Goal: Task Accomplishment & Management: Manage account settings

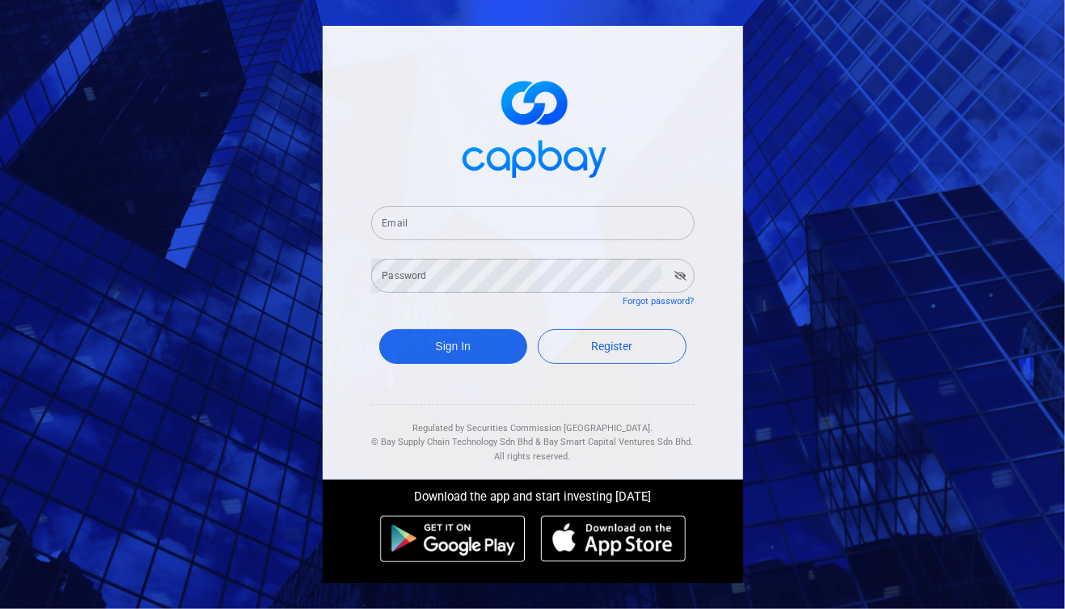
click at [422, 221] on input "Email" at bounding box center [532, 223] width 323 height 34
type input "[EMAIL_ADDRESS][DOMAIN_NAME]"
click at [466, 348] on button "Sign In" at bounding box center [453, 346] width 149 height 35
click at [474, 342] on button "Sign In" at bounding box center [453, 346] width 149 height 35
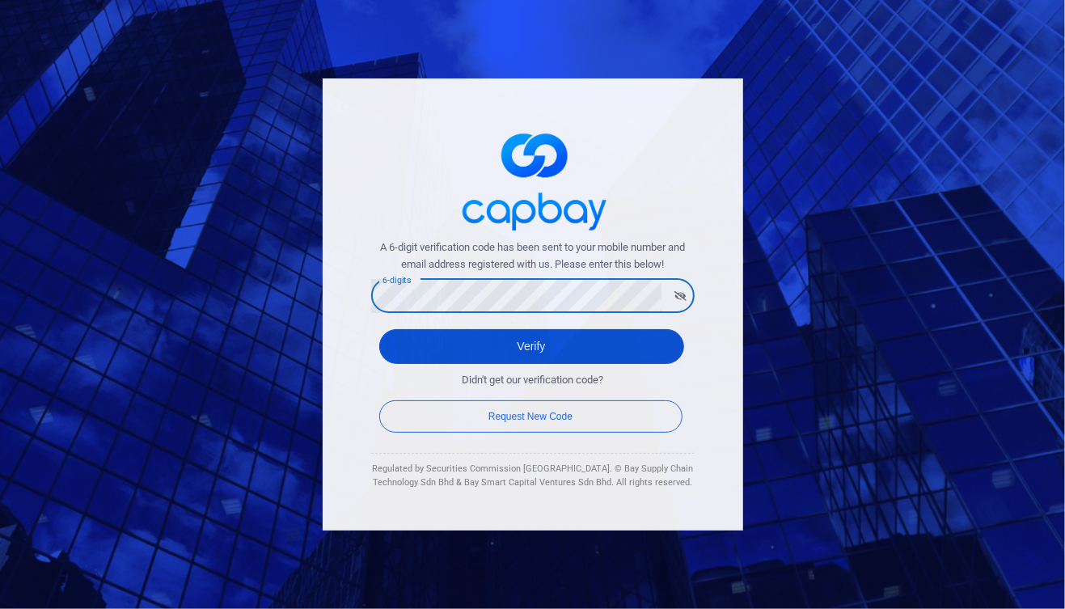
click at [555, 349] on button "Verify" at bounding box center [531, 346] width 305 height 35
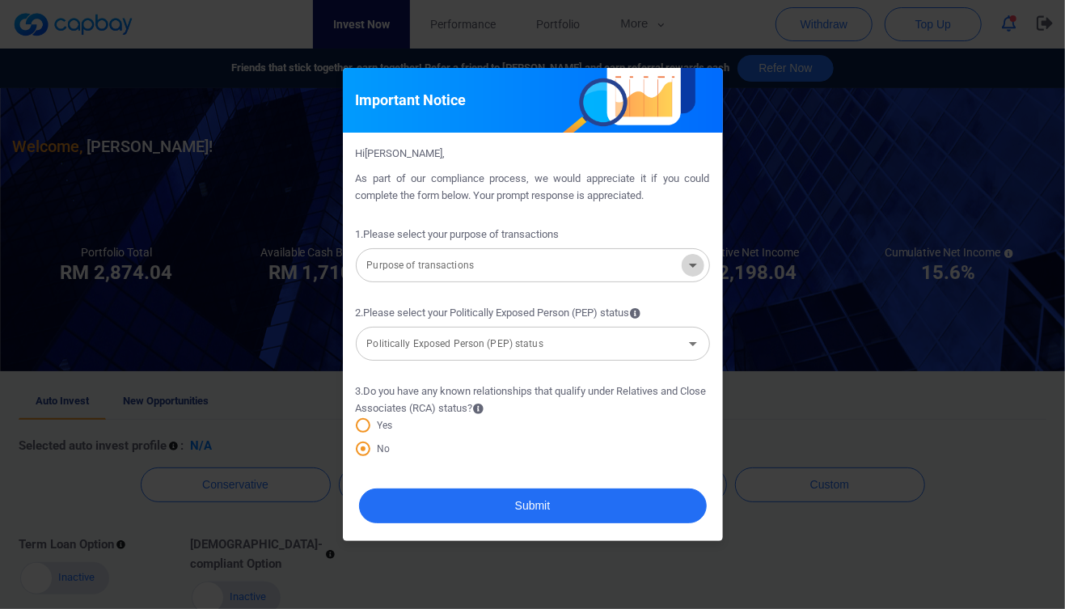
click at [696, 265] on icon "Open" at bounding box center [692, 264] width 19 height 19
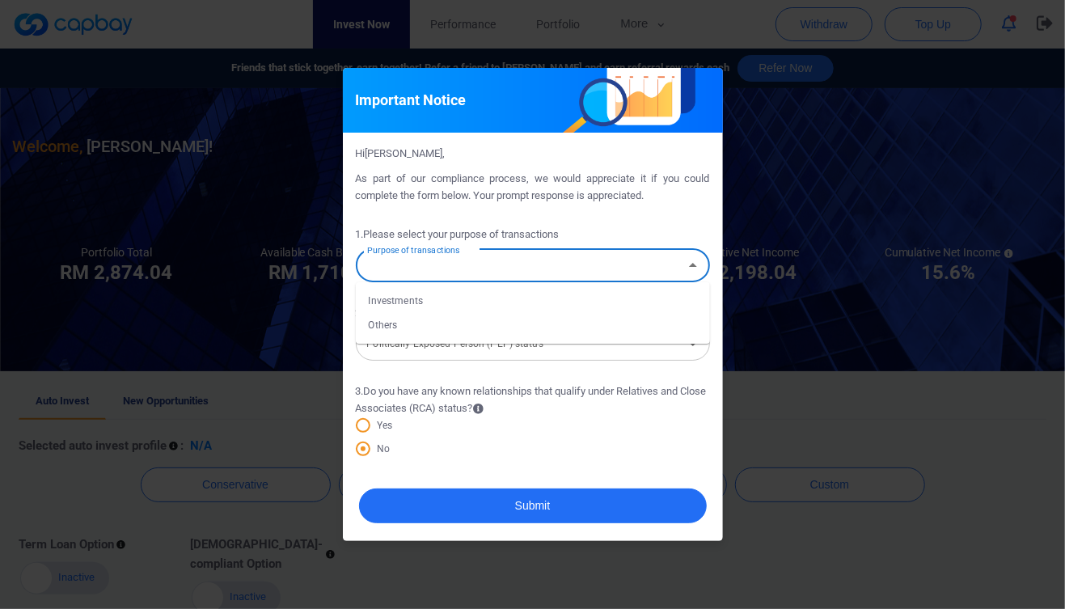
click at [390, 324] on li "Others" at bounding box center [533, 325] width 354 height 24
type input "Others"
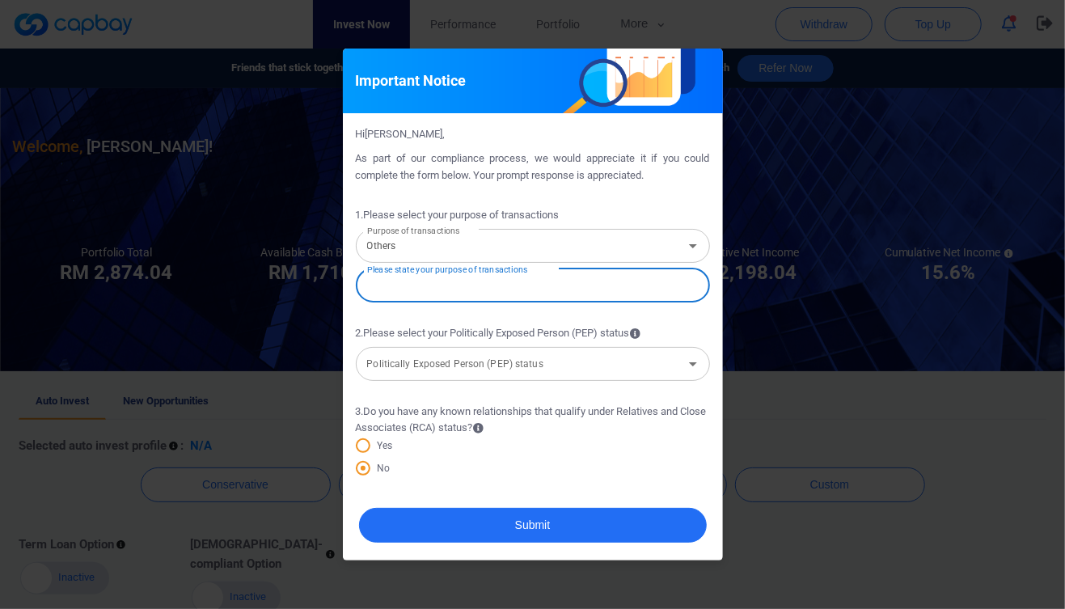
click at [404, 283] on input "text" at bounding box center [533, 285] width 354 height 34
click at [694, 367] on icon "Open" at bounding box center [692, 363] width 19 height 19
type input "checking balance"
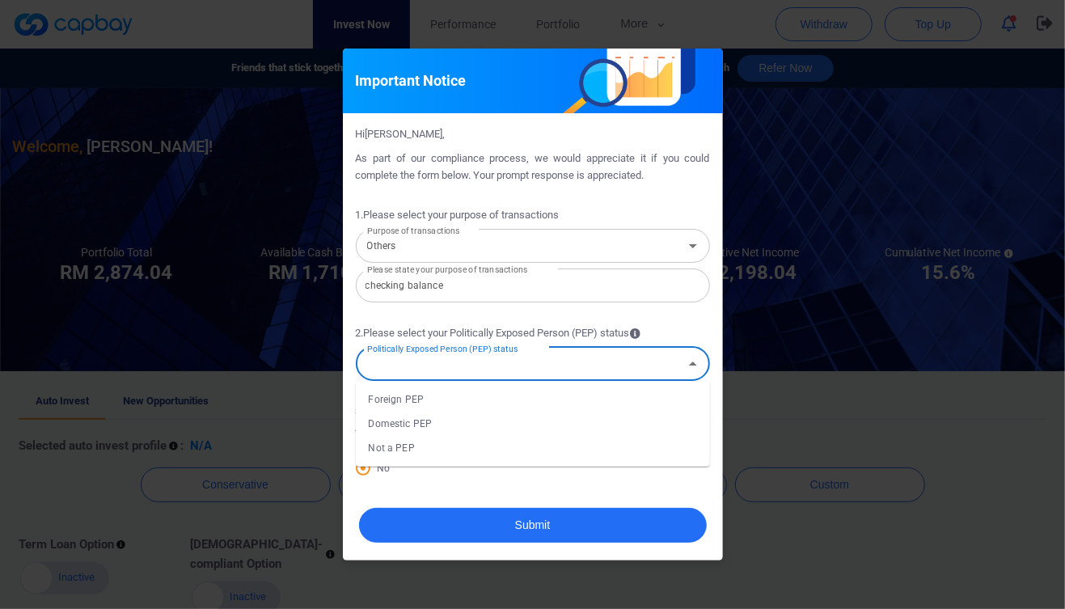
click at [408, 445] on li "Not a PEP" at bounding box center [533, 448] width 354 height 24
type input "Not a PEP"
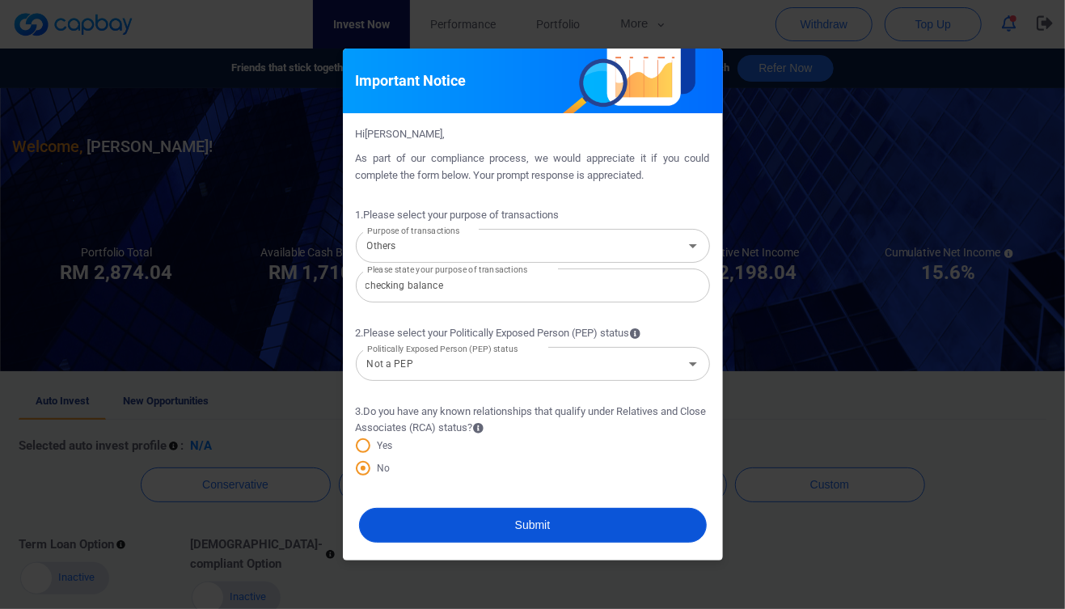
click at [522, 524] on button "Submit" at bounding box center [533, 525] width 348 height 35
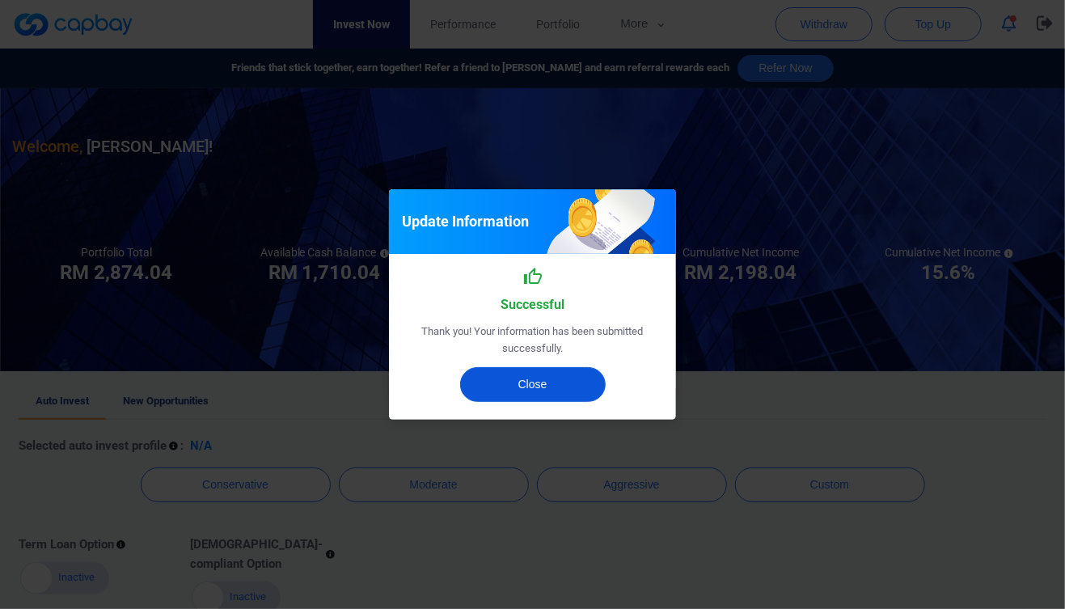
click at [540, 381] on button "Close" at bounding box center [532, 384] width 145 height 35
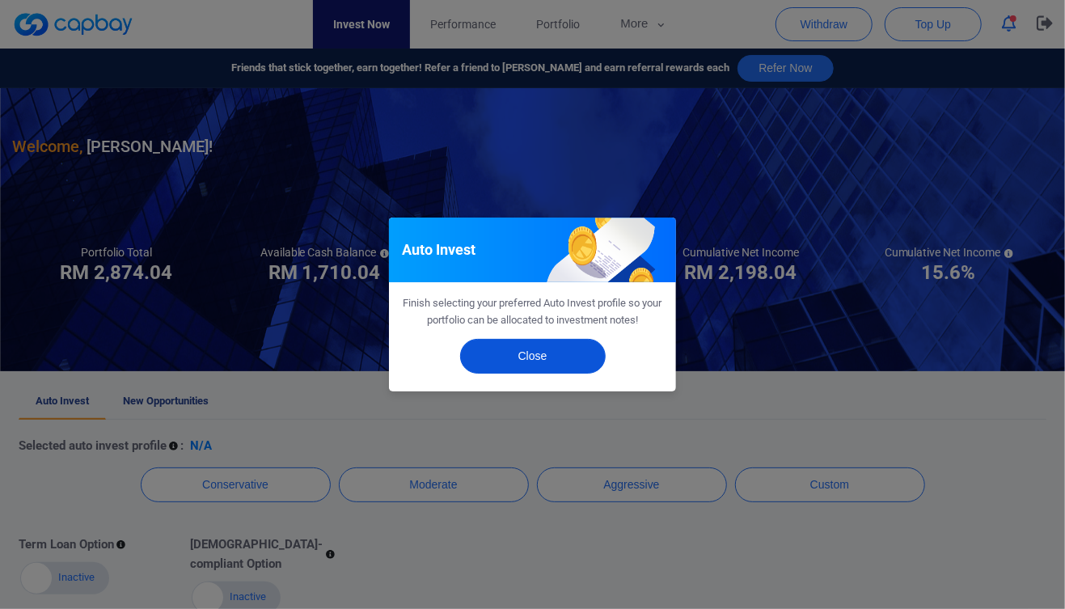
click at [530, 360] on button "Close" at bounding box center [532, 356] width 145 height 35
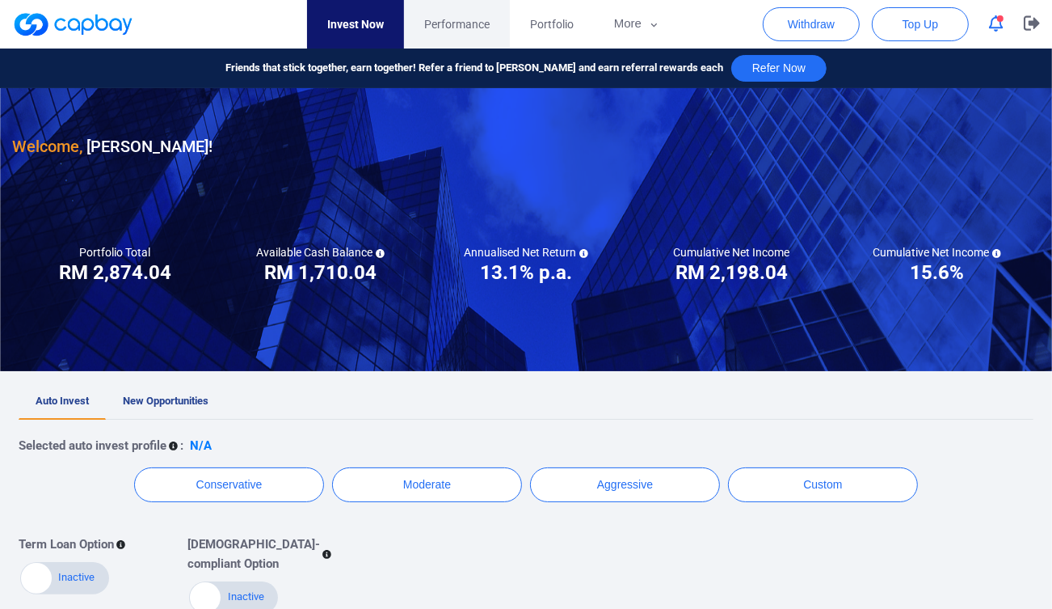
click at [468, 20] on span "Performance" at bounding box center [456, 24] width 65 height 18
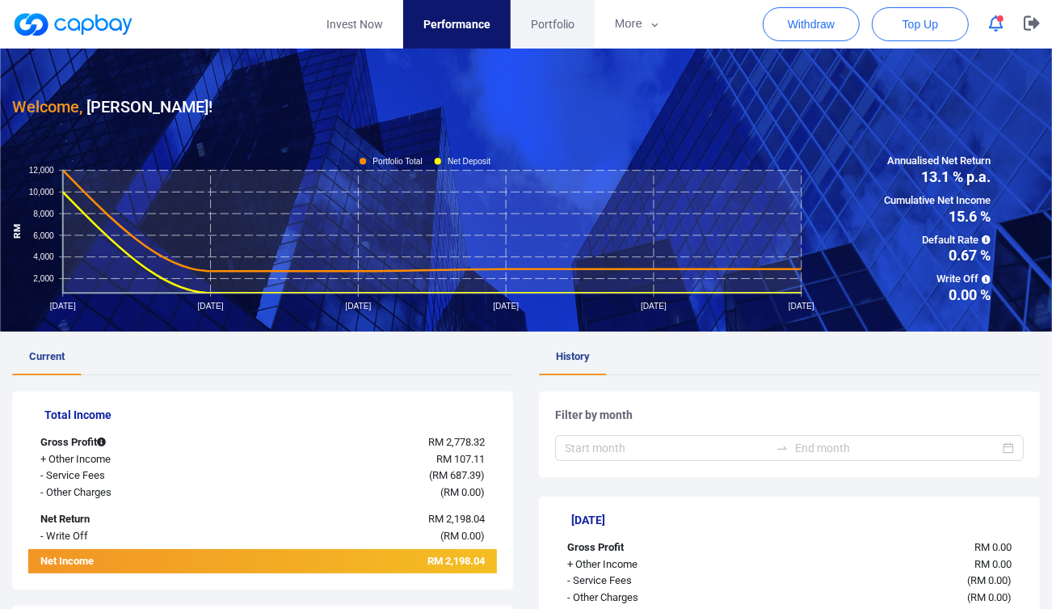
click at [554, 25] on span "Portfolio" at bounding box center [553, 24] width 44 height 18
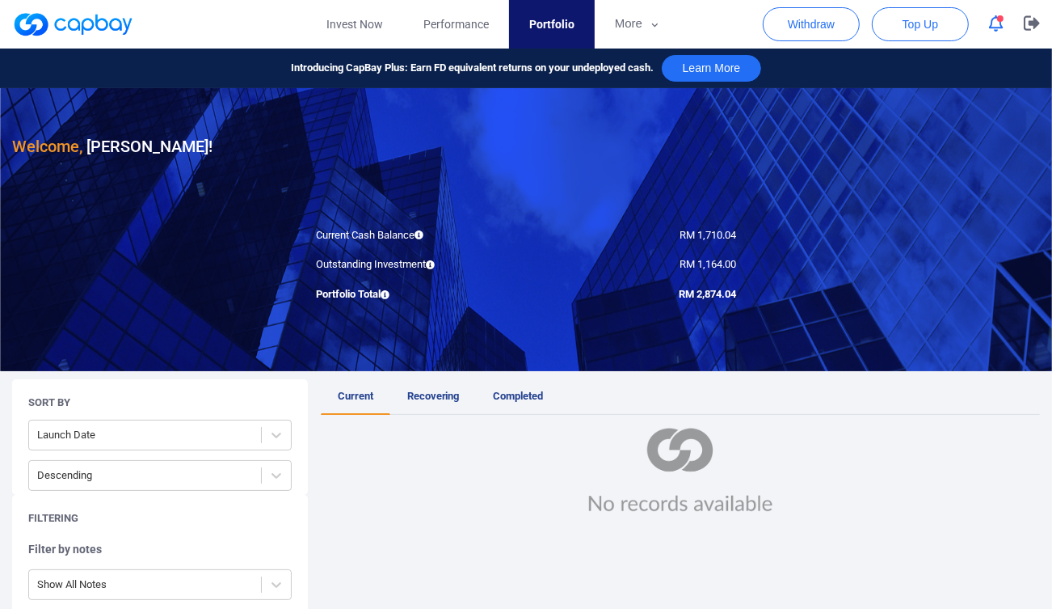
click at [434, 507] on div at bounding box center [680, 471] width 719 height 86
click at [457, 25] on span "Performance" at bounding box center [456, 24] width 65 height 18
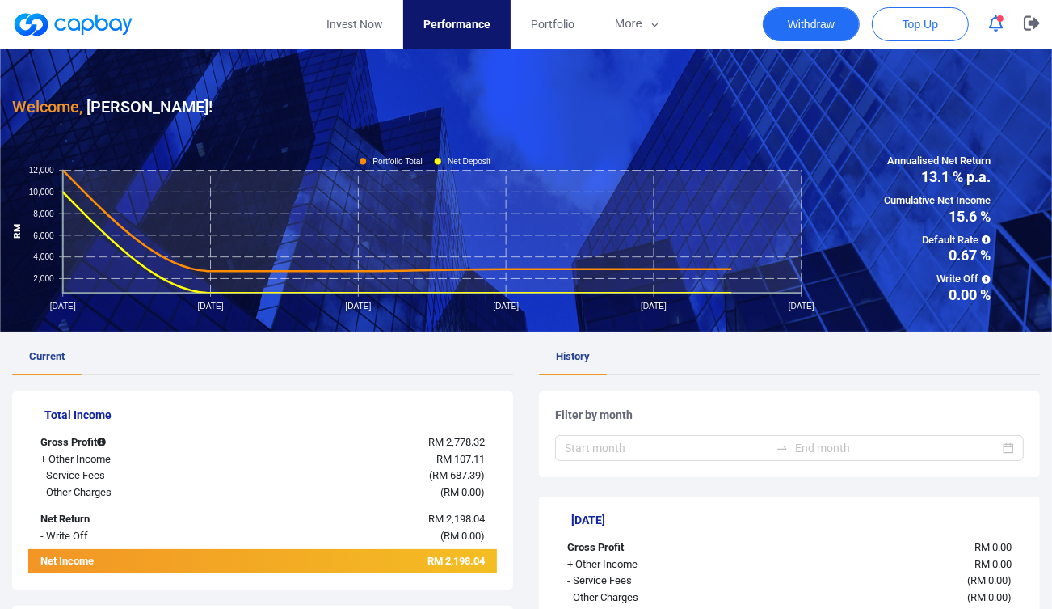
click at [799, 23] on button "Withdraw" at bounding box center [811, 24] width 97 height 34
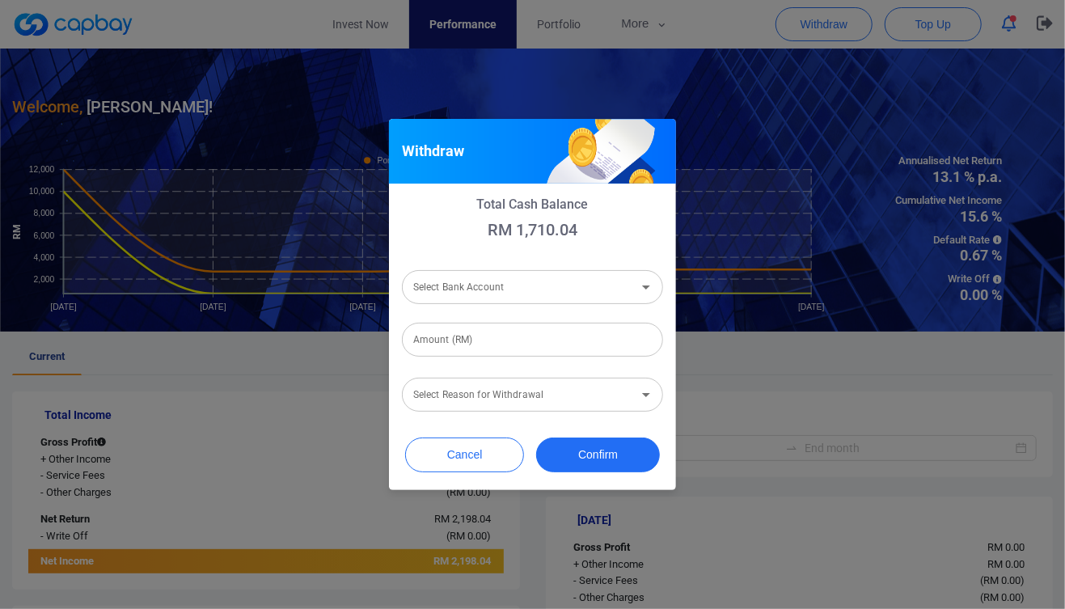
click at [647, 287] on icon "Open" at bounding box center [646, 287] width 8 height 4
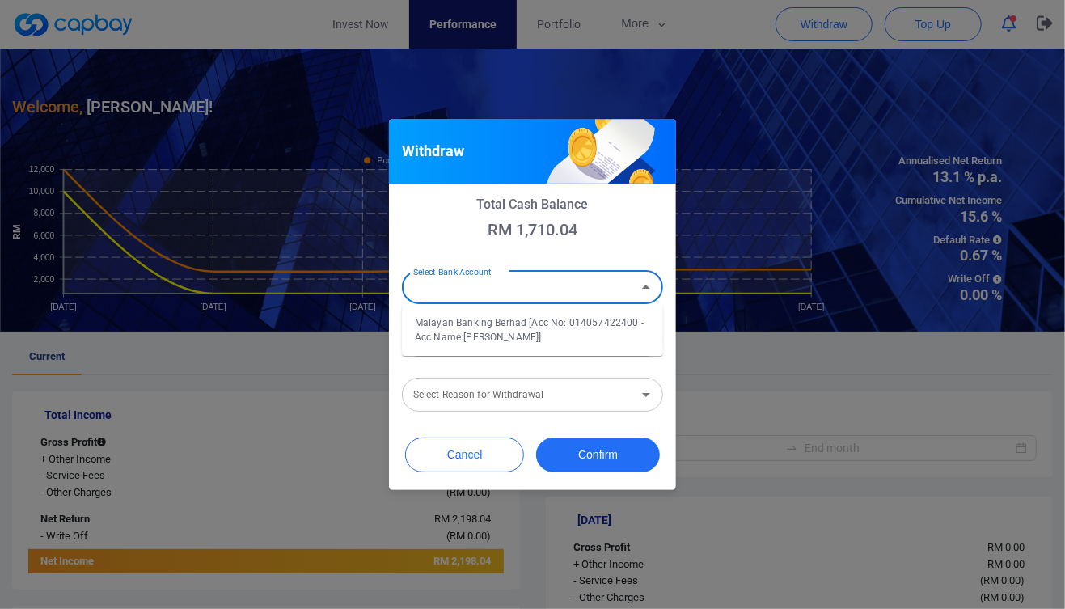
click at [584, 329] on li "Malayan Banking Berhad [Acc No: 014057422400 - Acc Name:[PERSON_NAME]]" at bounding box center [532, 329] width 261 height 39
type input "Malayan Banking Berhad [Acc No: 014057422400 - Acc Name:[PERSON_NAME]]"
click at [510, 339] on input "Amount (RM)" at bounding box center [532, 340] width 261 height 34
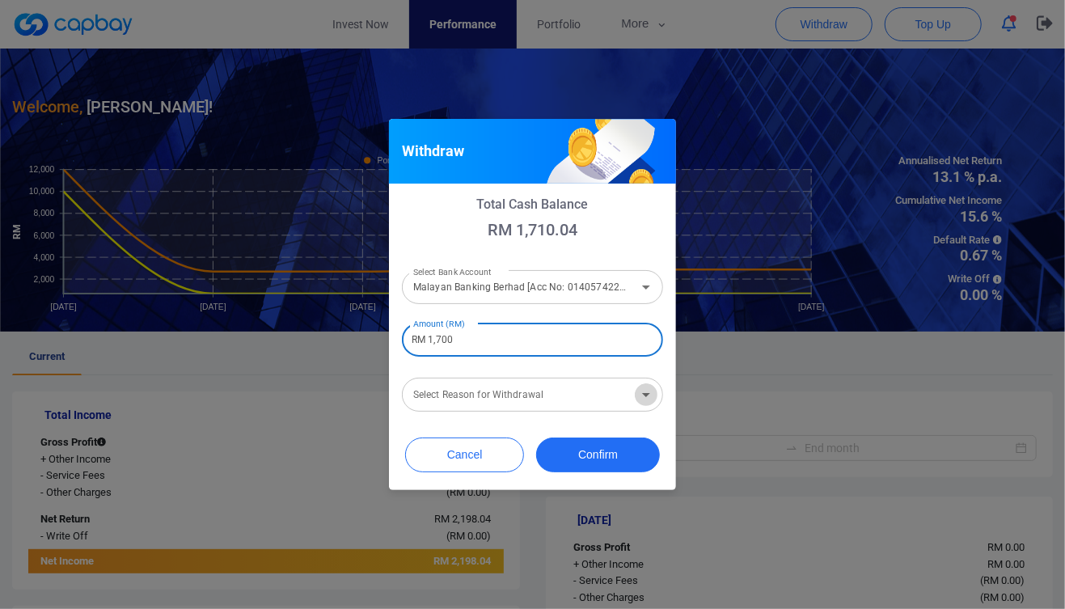
click at [647, 393] on icon "Open" at bounding box center [645, 394] width 19 height 19
type input "RM 1,700"
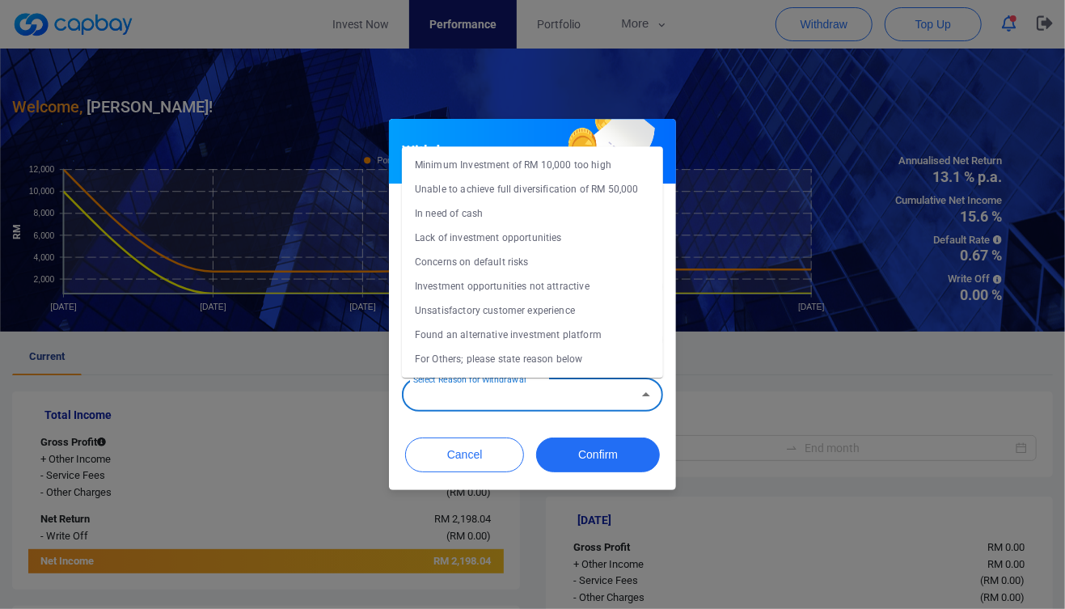
click at [482, 216] on li "In need of cash" at bounding box center [532, 213] width 261 height 24
type input "In need of cash"
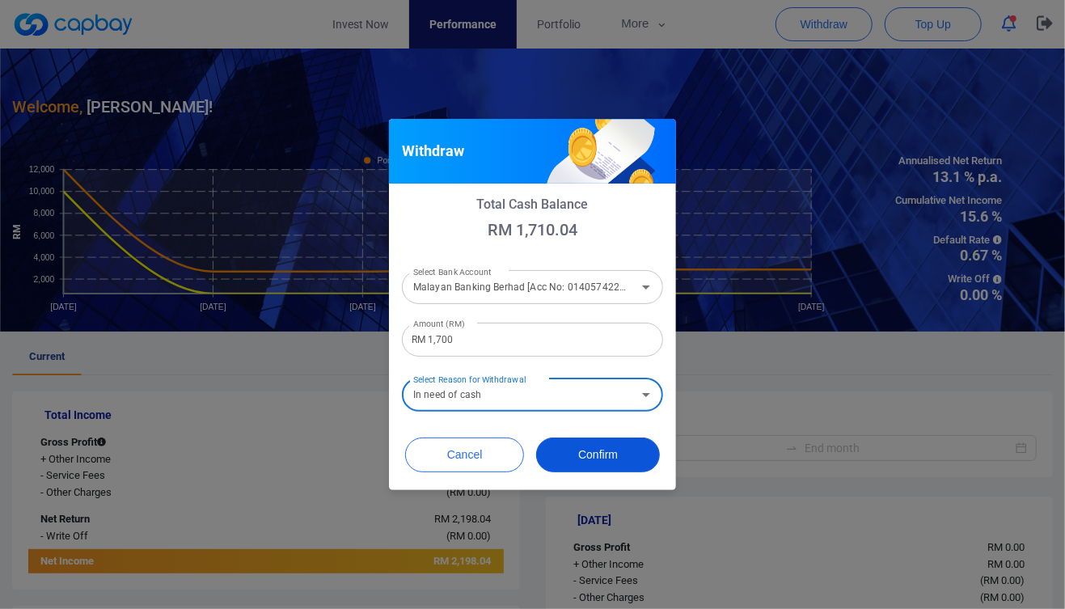
click at [598, 450] on button "Confirm" at bounding box center [598, 454] width 124 height 35
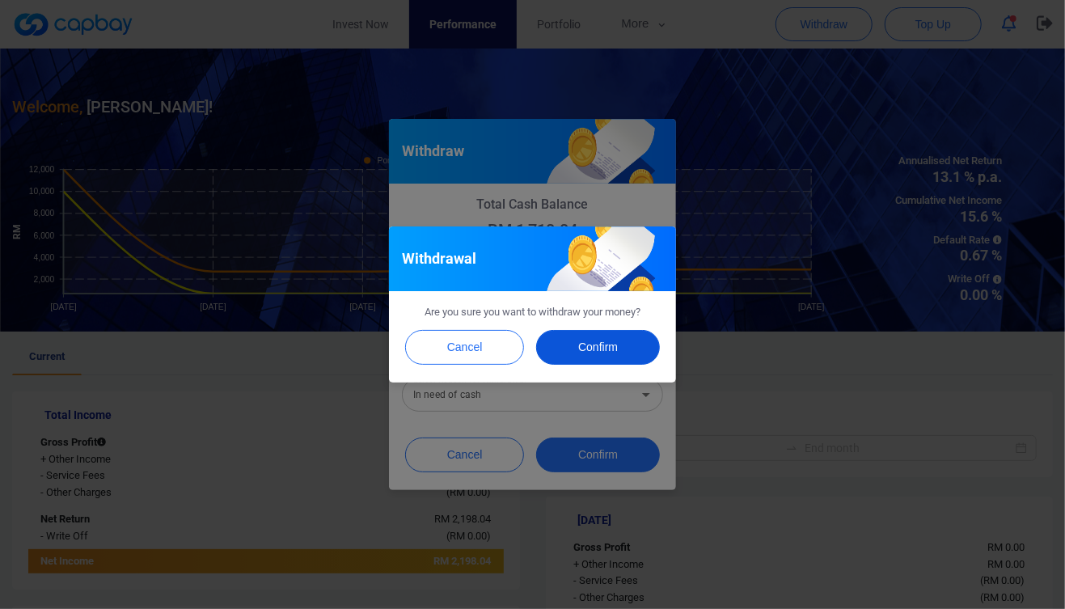
click at [604, 348] on button "Confirm" at bounding box center [598, 347] width 124 height 35
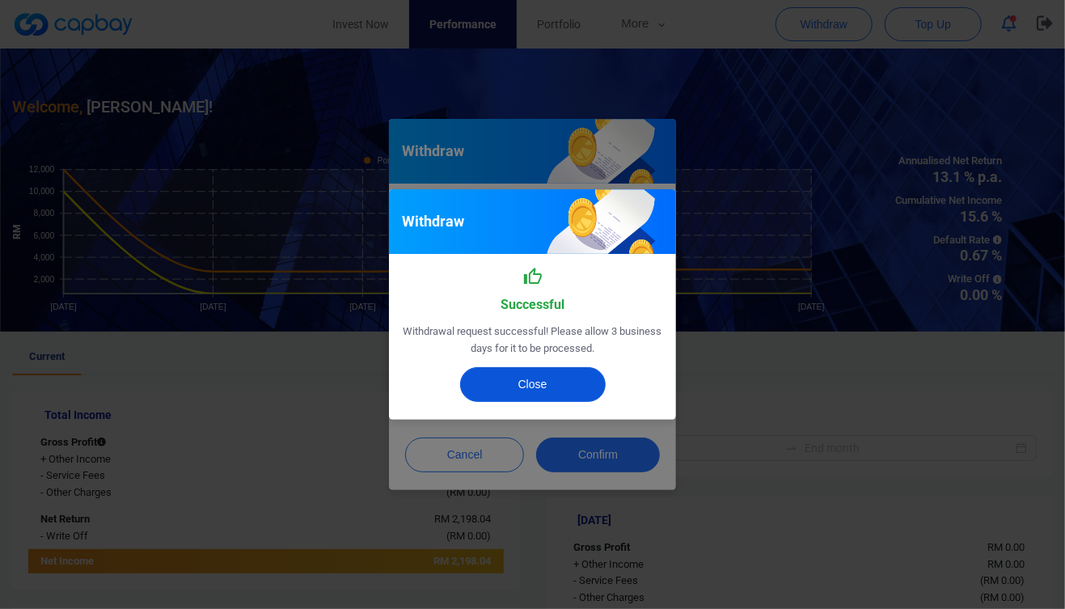
click at [548, 385] on button "Close" at bounding box center [532, 384] width 145 height 35
